Goal: Information Seeking & Learning: Learn about a topic

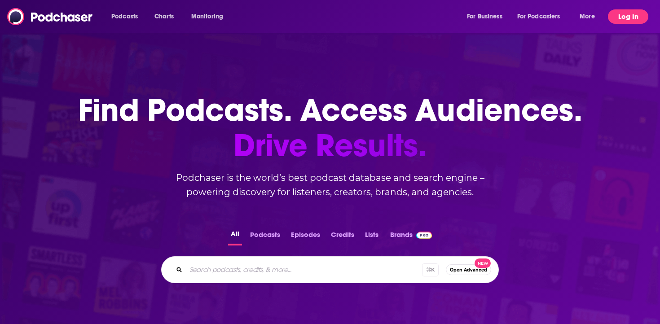
click at [618, 20] on button "Log In" at bounding box center [628, 16] width 40 height 14
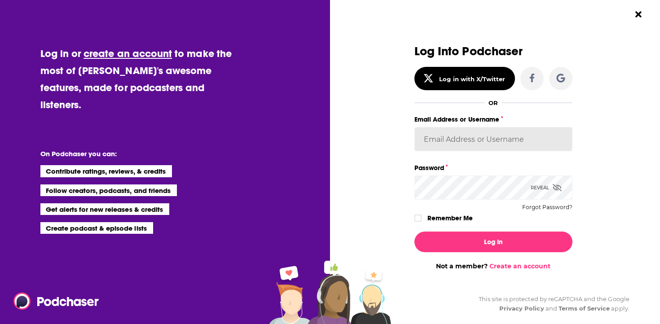
type input "simaulakh21"
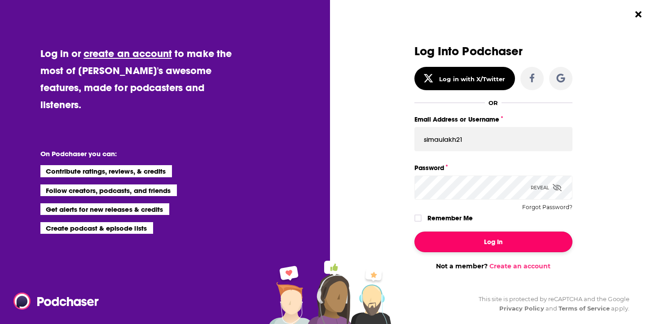
click at [456, 245] on button "Log In" at bounding box center [494, 242] width 158 height 21
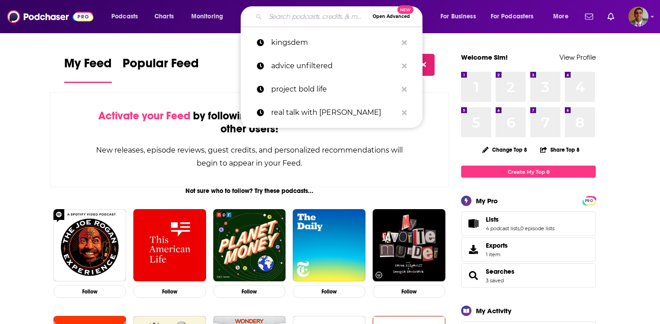
click at [283, 17] on input "Search podcasts, credits, & more..." at bounding box center [317, 16] width 103 height 14
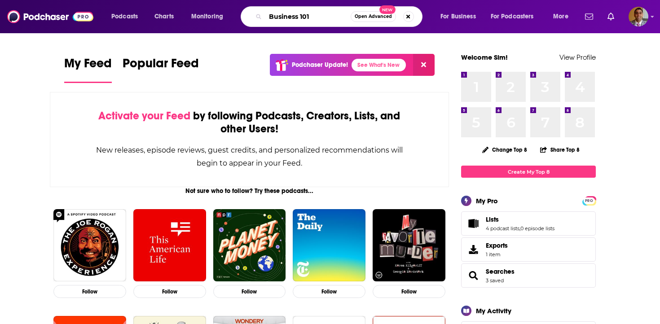
type input "Business 101"
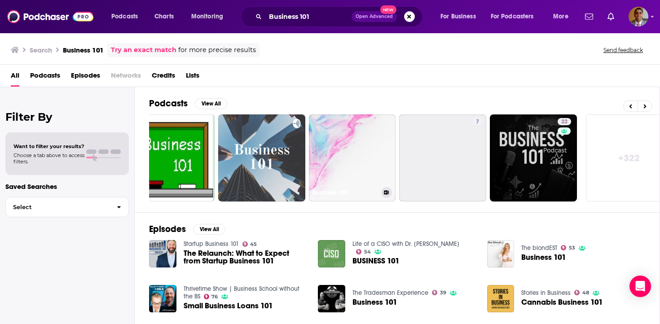
scroll to position [0, 314]
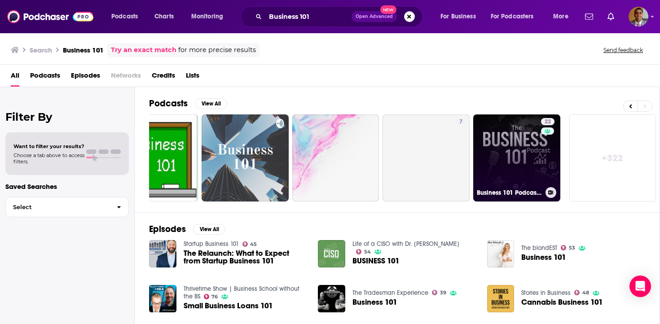
click at [500, 152] on link "22 Business 101 Podcast | Finance and Growth Mastery" at bounding box center [517, 158] width 87 height 87
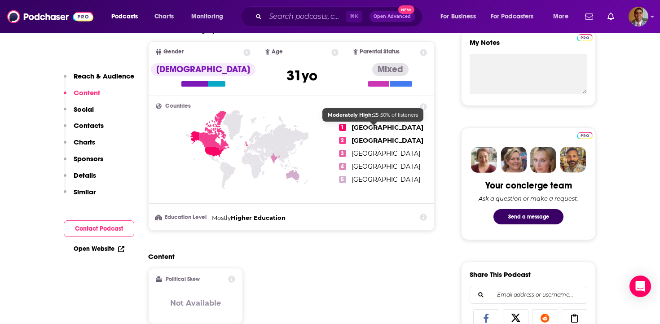
scroll to position [314, 0]
